Goal: Task Accomplishment & Management: Manage account settings

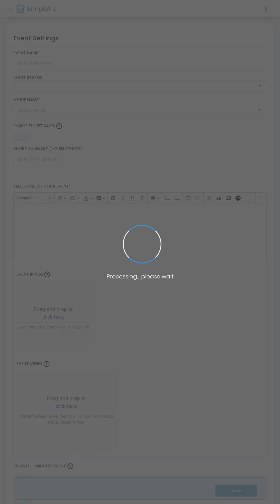
type input "KSA Comedy Night"
type textarea "Join us for a night of fun and comedy with Emmy nominated comedian [PERSON_NAME…"
type input "Buy Tickets"
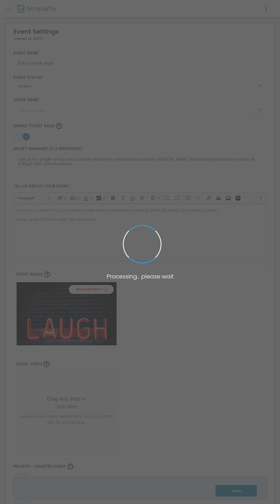
type input "Orange Masonic Center"
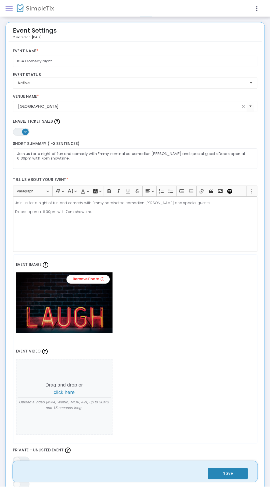
click at [10, 9] on span at bounding box center [9, 9] width 7 height 0
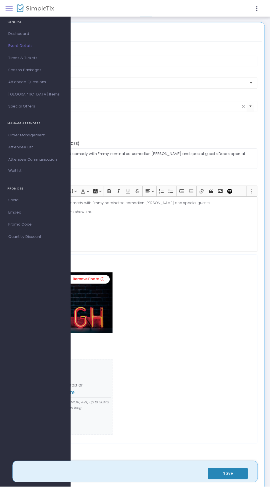
click at [11, 9] on span at bounding box center [9, 9] width 7 height 0
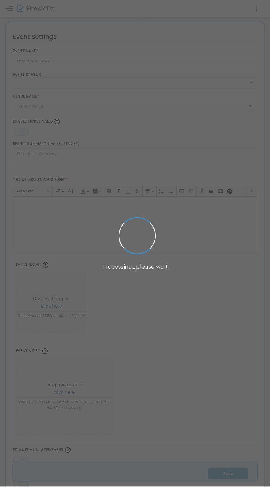
type input "KSA Comedy Night"
type textarea "Join us for a night of fun and comedy with Emmy nominated comedian [PERSON_NAME…"
type input "Buy Tickets"
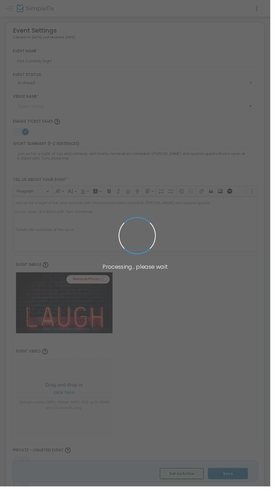
type input "[GEOGRAPHIC_DATA]"
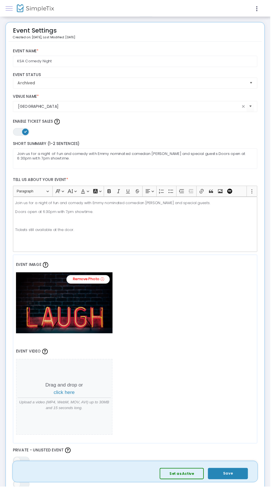
click at [11, 9] on span at bounding box center [9, 9] width 7 height 0
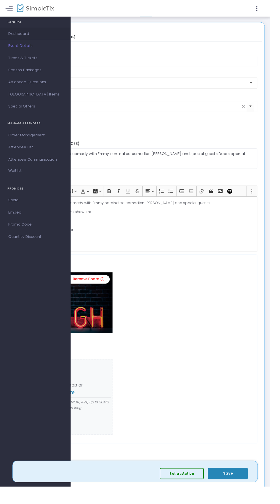
click at [17, 29] on link "Dashboard" at bounding box center [36, 35] width 73 height 13
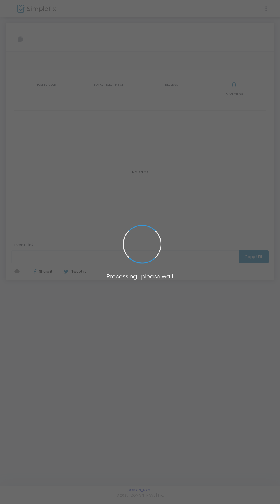
type input "[URL][DOMAIN_NAME]"
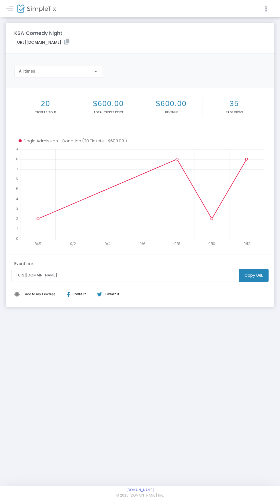
click at [265, 5] on div at bounding box center [206, 8] width 133 height 17
click at [264, 8] on icon at bounding box center [265, 8] width 5 height 7
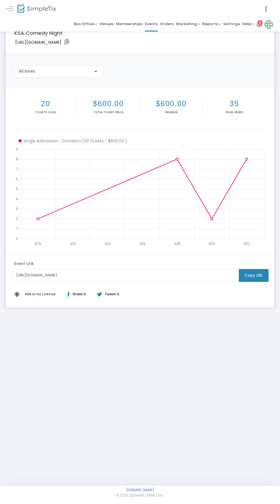
click at [156, 24] on span "Events" at bounding box center [151, 24] width 13 height 8
